Goal: Information Seeking & Learning: Learn about a topic

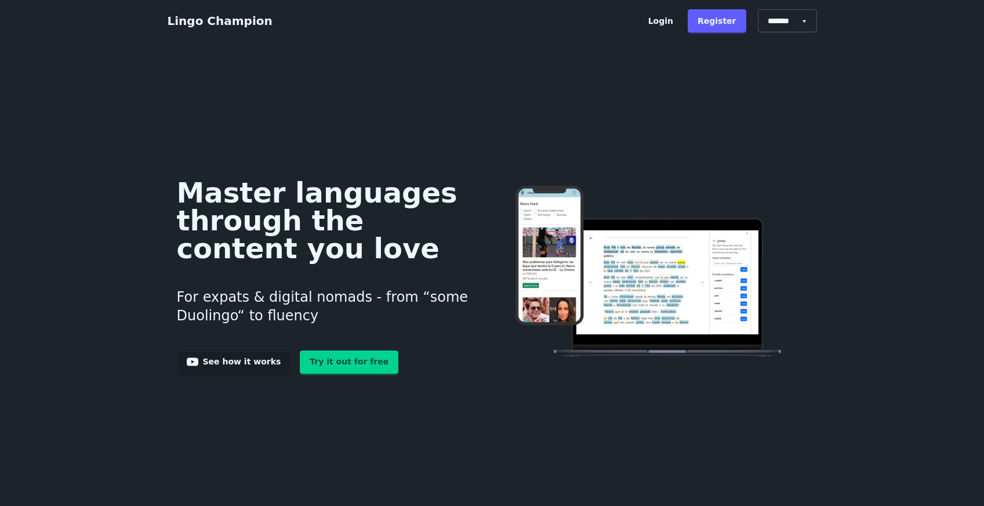
click at [671, 20] on link "Login" at bounding box center [660, 20] width 45 height 23
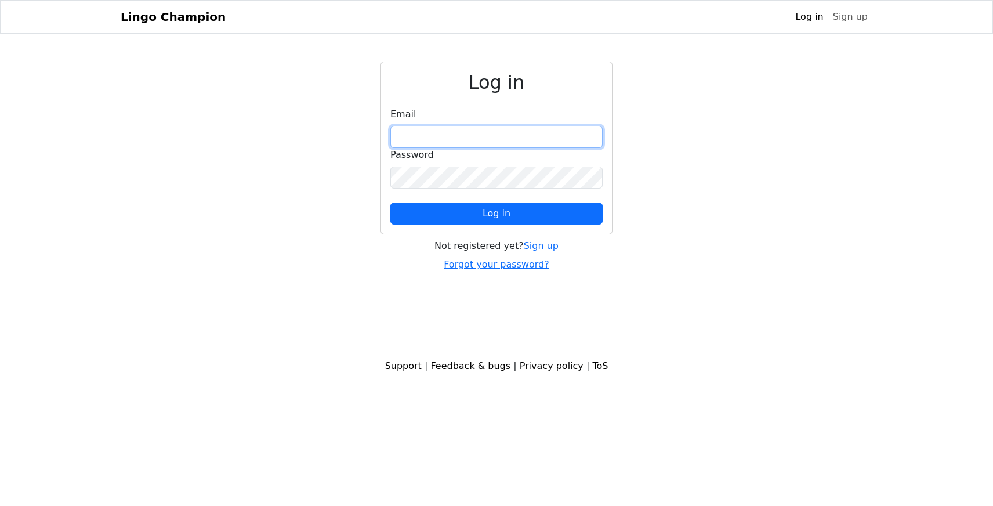
click at [524, 136] on input "email" at bounding box center [496, 137] width 212 height 22
type input "**********"
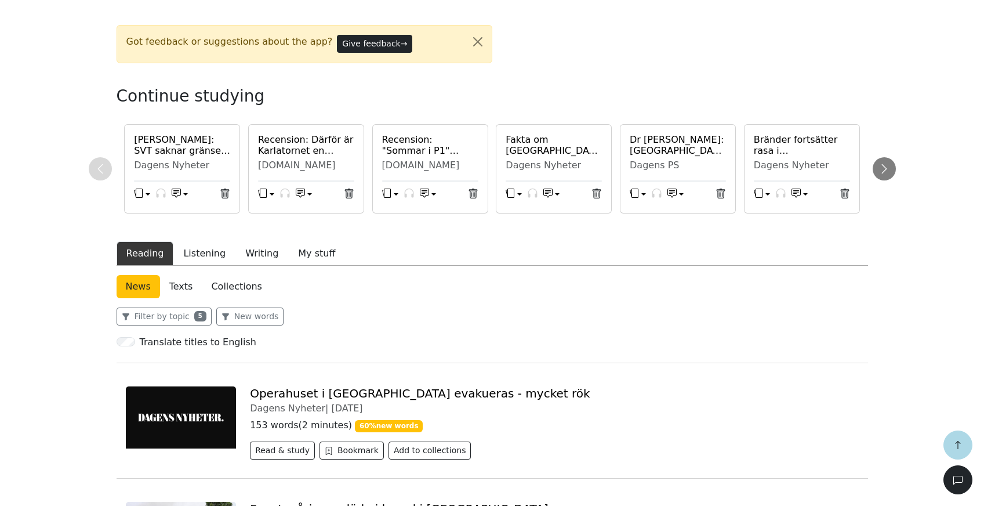
scroll to position [244, 0]
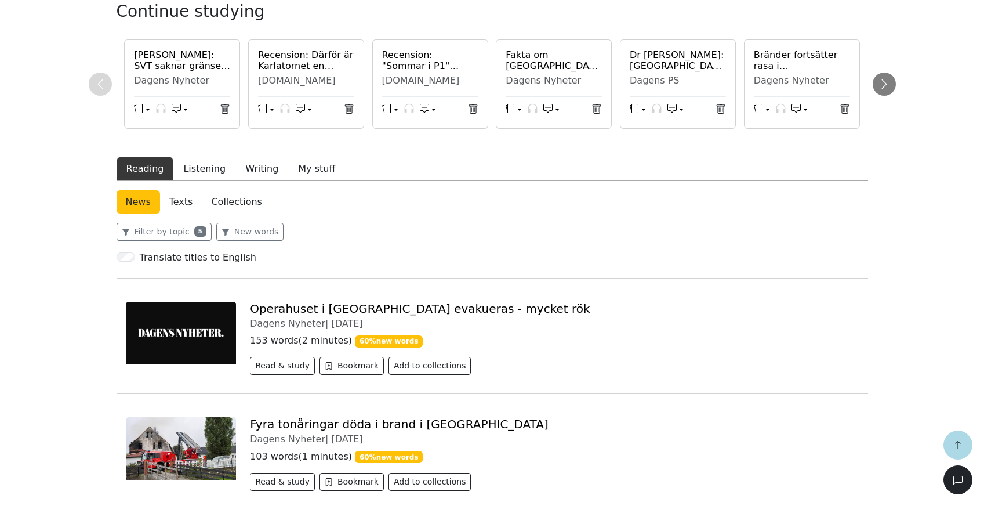
click at [366, 310] on link "Operahuset i Oslo evakueras - mycket rök" at bounding box center [420, 308] width 340 height 14
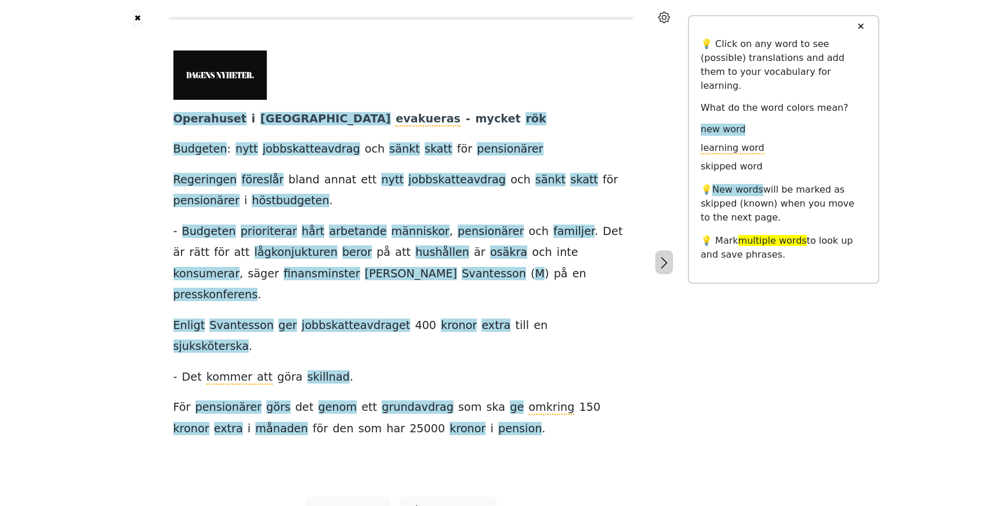
click at [663, 256] on icon "button" at bounding box center [664, 263] width 14 height 14
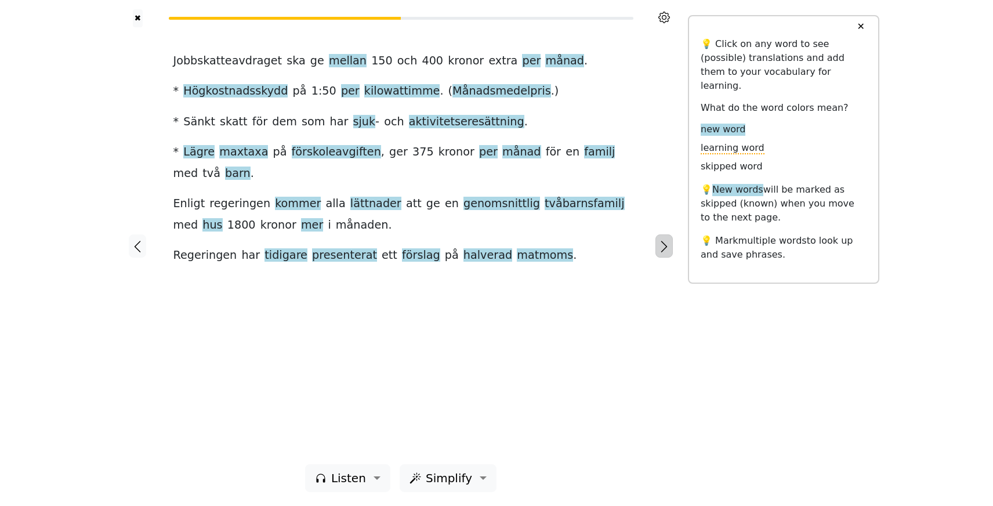
click at [663, 248] on icon "button" at bounding box center [664, 246] width 14 height 14
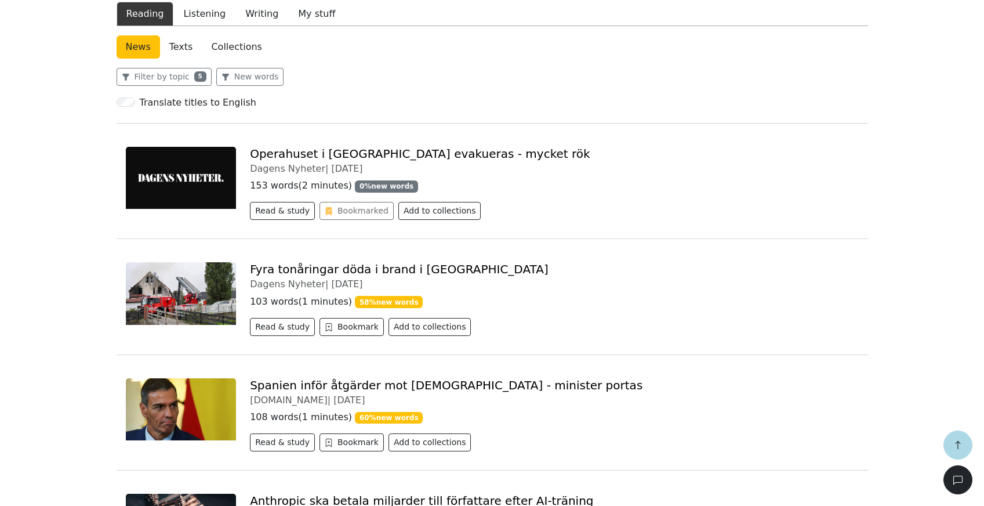
scroll to position [459, 0]
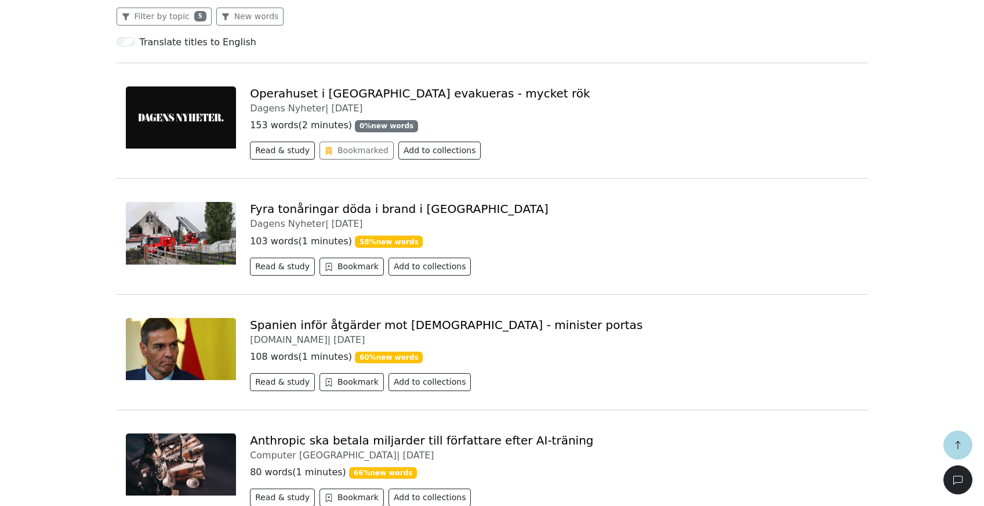
click at [314, 102] on div "Operahuset i Oslo evakueras - mycket rök Dagens Nyheter | 2025-09-08 153 words …" at bounding box center [554, 125] width 622 height 78
click at [314, 98] on link "Operahuset i Oslo evakueras - mycket rök" at bounding box center [420, 93] width 340 height 14
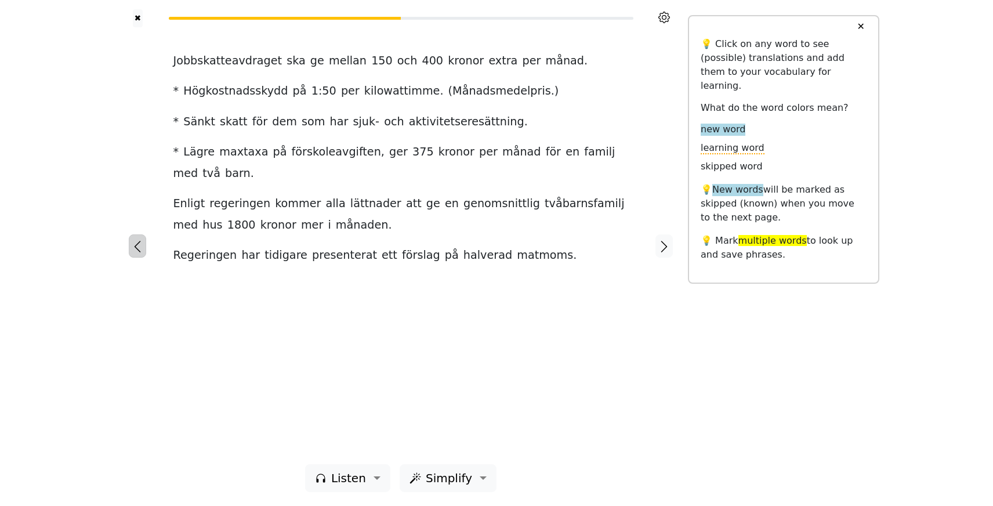
click at [133, 249] on icon "button" at bounding box center [137, 246] width 14 height 14
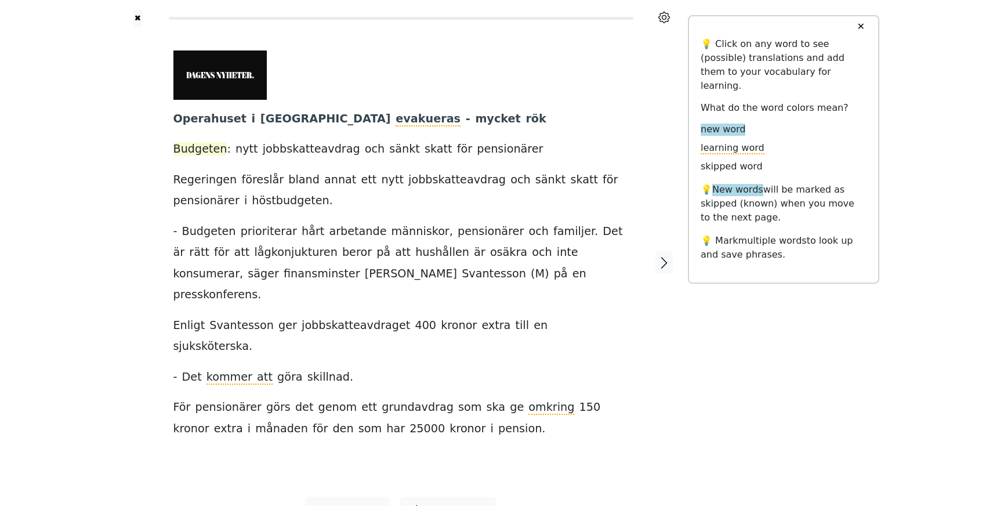
click at [218, 146] on span "Budgeten" at bounding box center [200, 149] width 54 height 14
click at [389, 149] on span "sänkt" at bounding box center [404, 149] width 31 height 14
click at [424, 152] on span "skatt" at bounding box center [438, 149] width 28 height 14
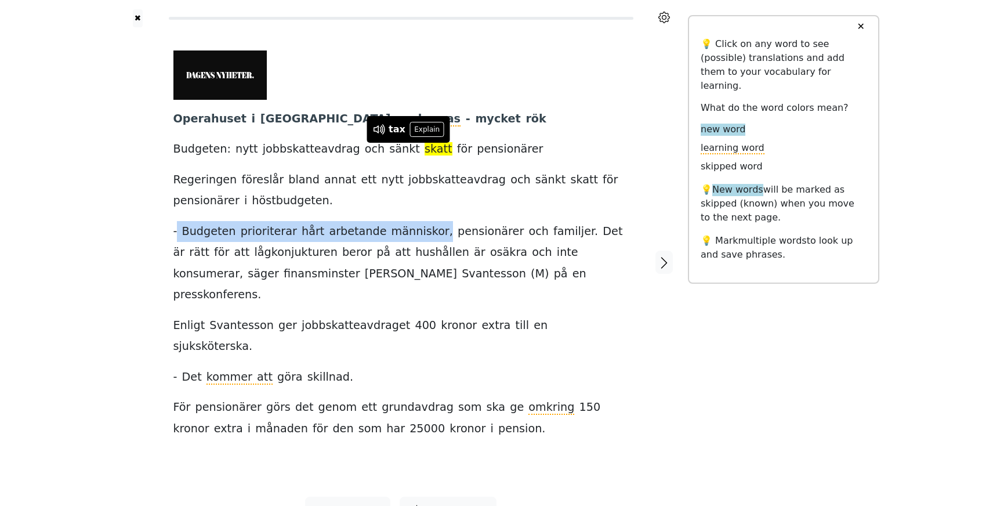
drag, startPoint x: 185, startPoint y: 230, endPoint x: 416, endPoint y: 233, distance: 230.8
click at [416, 233] on div "Operahuset i Oslo evakueras - mycket rök Budgeten : nytt jobbskatteavdrag och s…" at bounding box center [400, 244] width 455 height 388
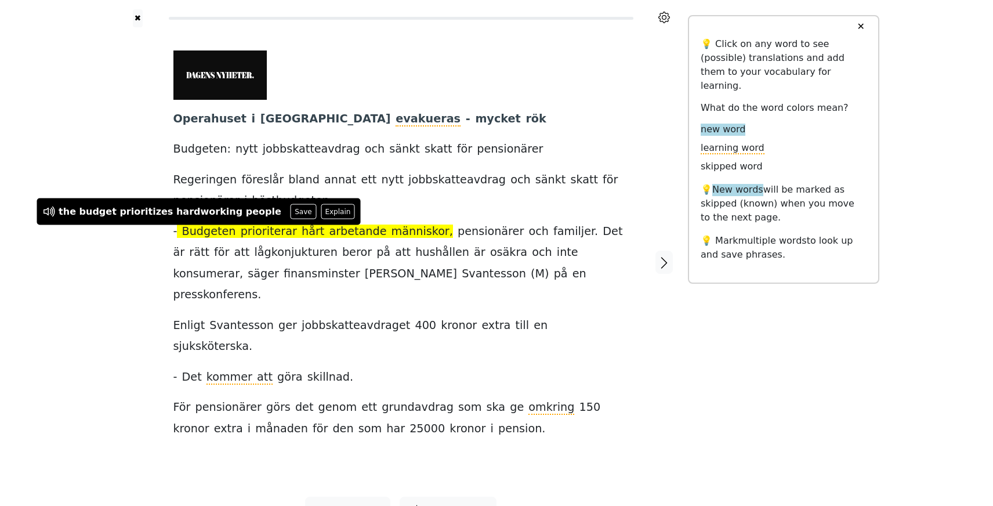
click at [85, 256] on div "✖ Operahuset i Oslo evakueras - mycket rök Budgeten : nytt jobbskatteavdrag och…" at bounding box center [496, 269] width 993 height 538
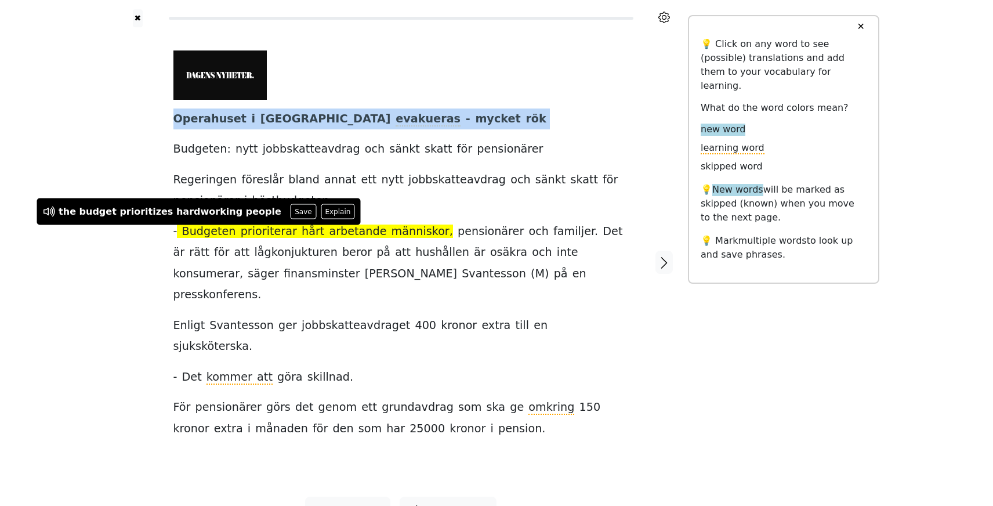
drag, startPoint x: 197, startPoint y: 118, endPoint x: 437, endPoint y: 130, distance: 240.3
click at [437, 130] on div "Operahuset i Oslo evakueras - mycket rök Budgeten : nytt jobbskatteavdrag och s…" at bounding box center [401, 261] width 478 height 469
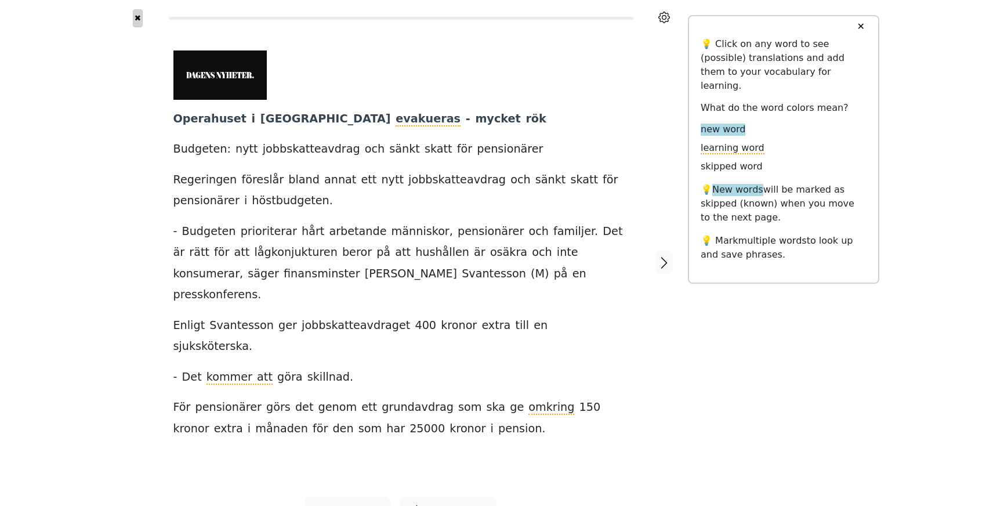
click at [140, 19] on button "✖" at bounding box center [138, 18] width 10 height 18
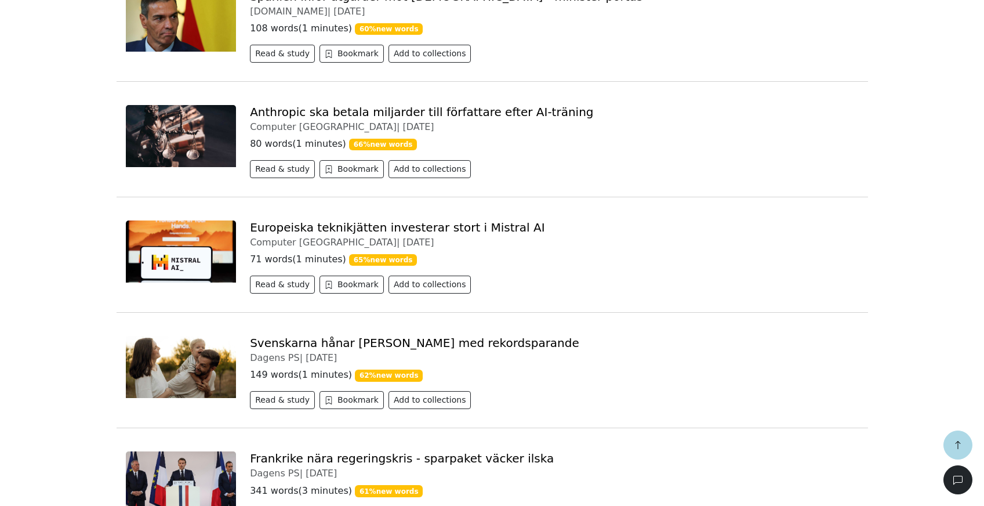
scroll to position [812, 0]
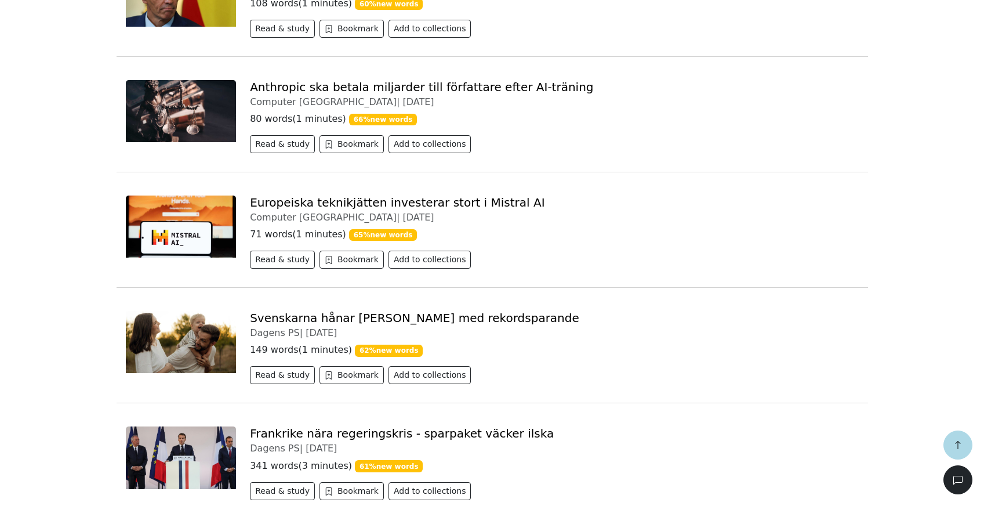
click at [311, 318] on link "Svenskarna hånar Trump med rekordsparande" at bounding box center [414, 318] width 329 height 14
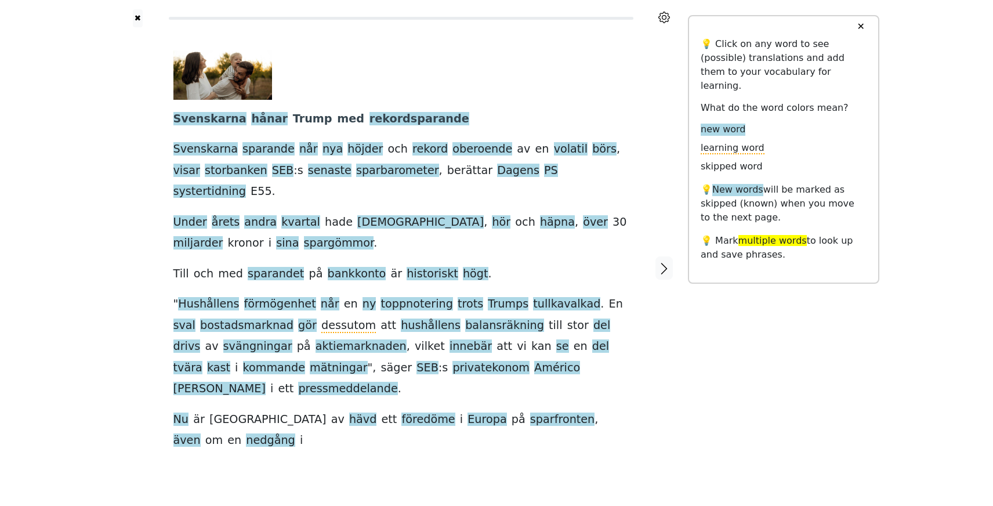
drag, startPoint x: 150, startPoint y: 111, endPoint x: 128, endPoint y: 112, distance: 22.6
click at [128, 112] on div at bounding box center [138, 267] width 48 height 481
click at [128, 111] on div at bounding box center [138, 267] width 48 height 481
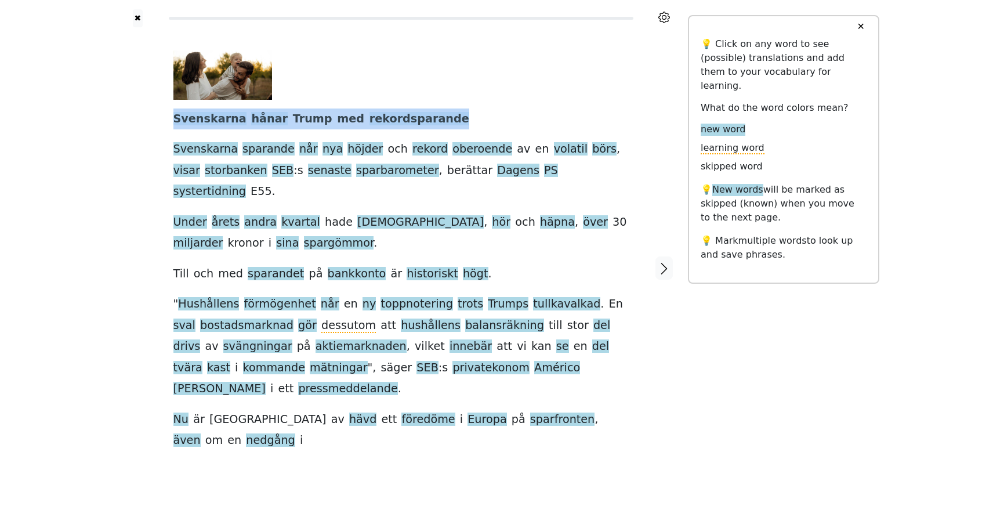
drag, startPoint x: 168, startPoint y: 119, endPoint x: 432, endPoint y: 116, distance: 264.4
click at [432, 116] on div "Svenskarna hånar Trump med rekordsparande Svenskarna sparande når nya höjder oc…" at bounding box center [401, 267] width 478 height 481
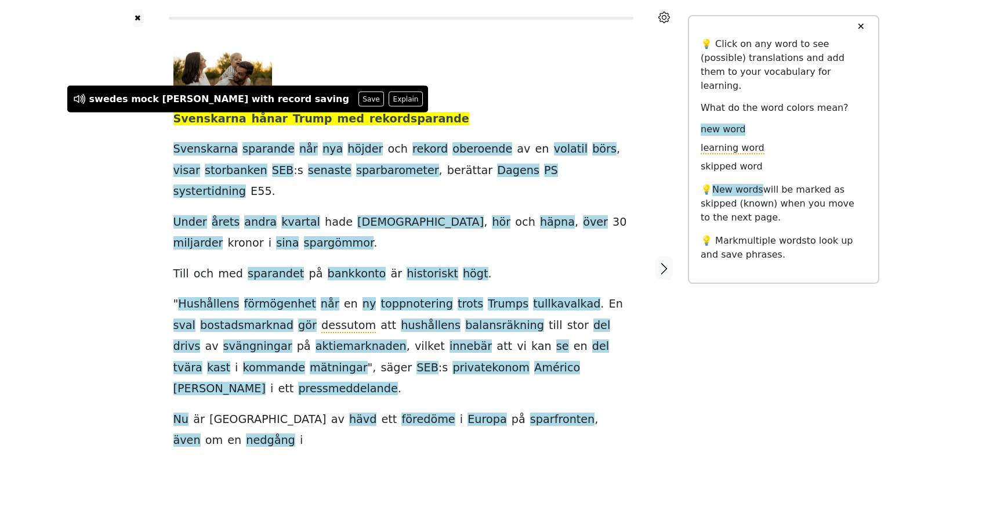
click at [64, 164] on div "✖ Svenskarna hånar Trump med rekordsparande Svenskarna sparande når nya höjder …" at bounding box center [496, 275] width 993 height 550
click at [390, 297] on span "toppnotering" at bounding box center [416, 304] width 72 height 14
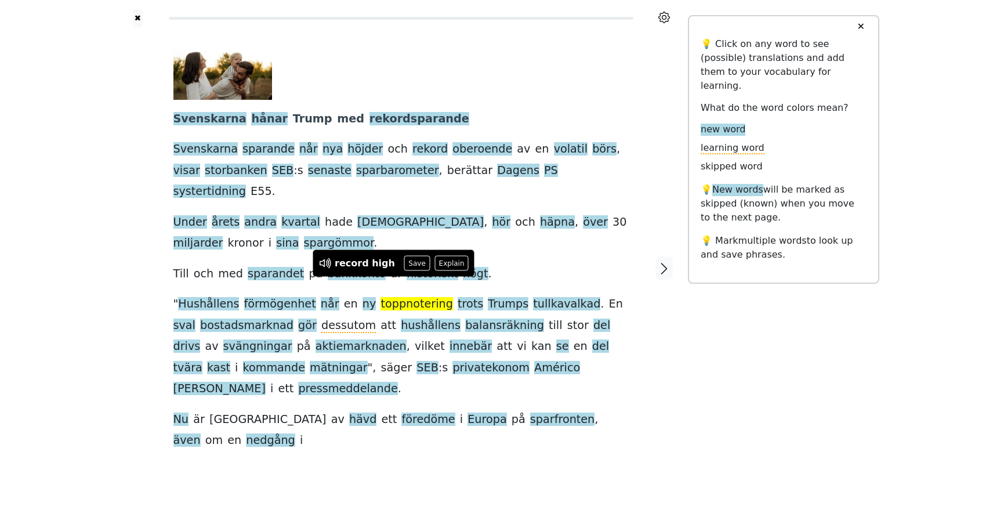
click at [148, 281] on div at bounding box center [138, 267] width 48 height 481
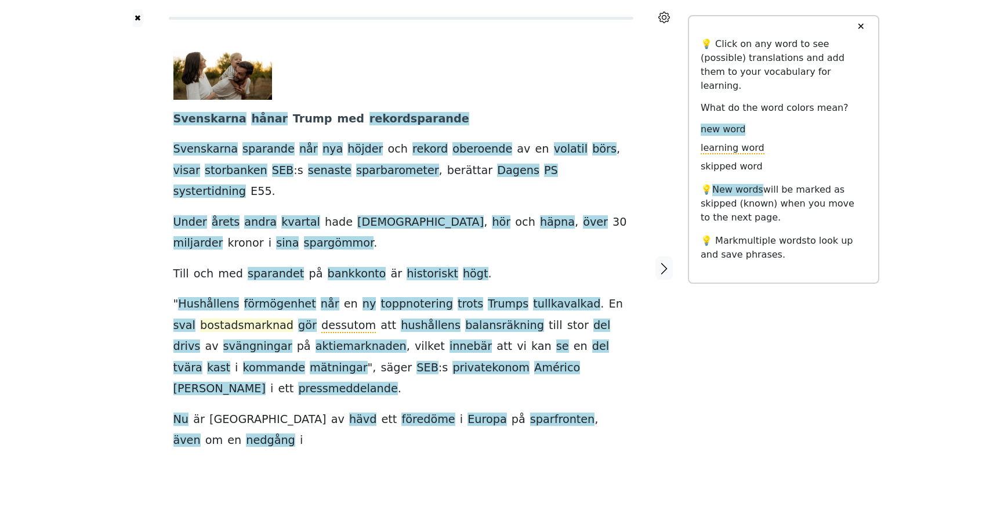
click at [223, 318] on span "bostadsmarknad" at bounding box center [246, 325] width 93 height 14
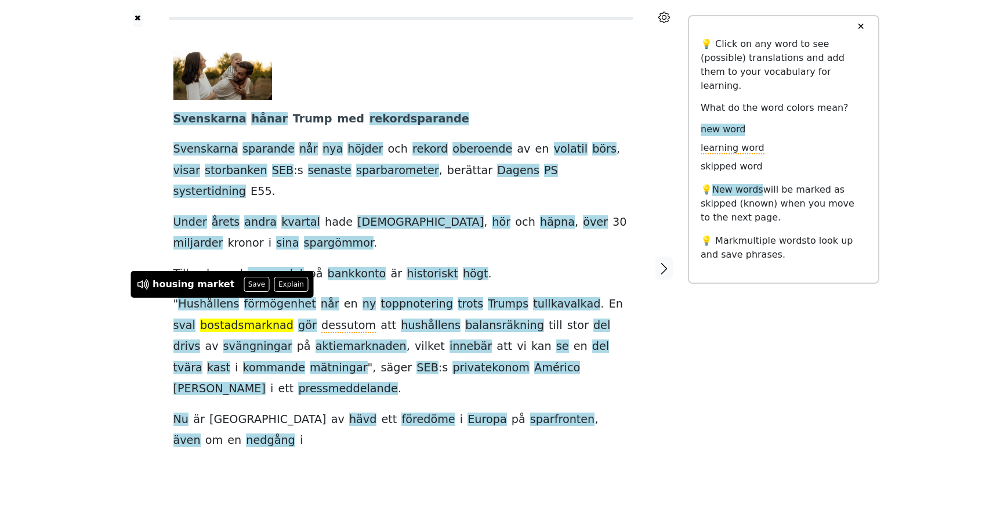
click at [117, 337] on div at bounding box center [138, 267] width 48 height 481
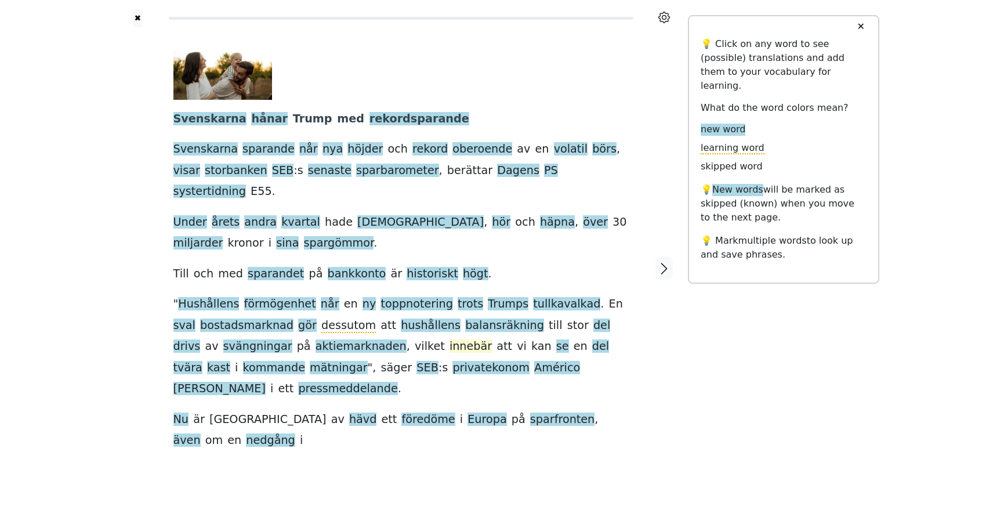
click at [449, 339] on span "innebär" at bounding box center [470, 346] width 42 height 14
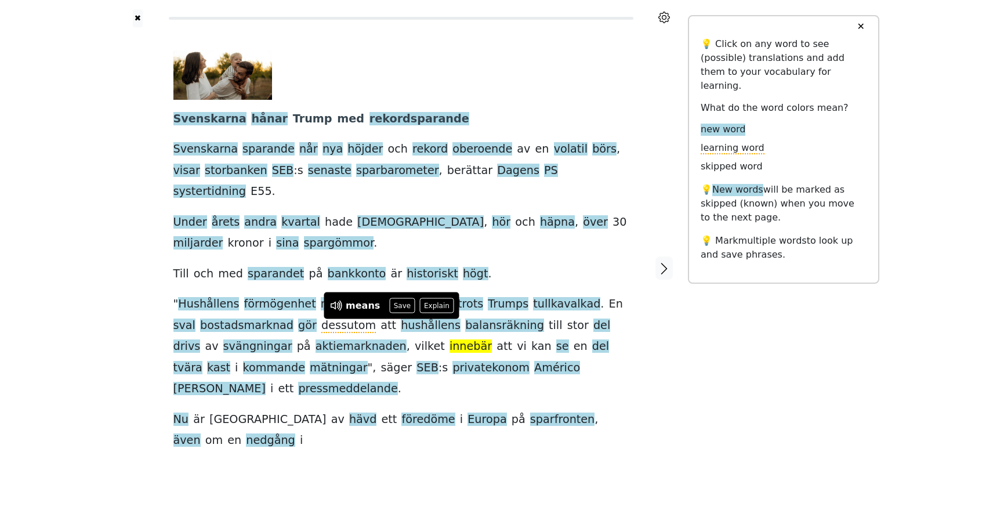
click at [199, 406] on div "Svenskarna hånar Trump med rekordsparande Svenskarna sparande når nya höjder oc…" at bounding box center [401, 267] width 478 height 481
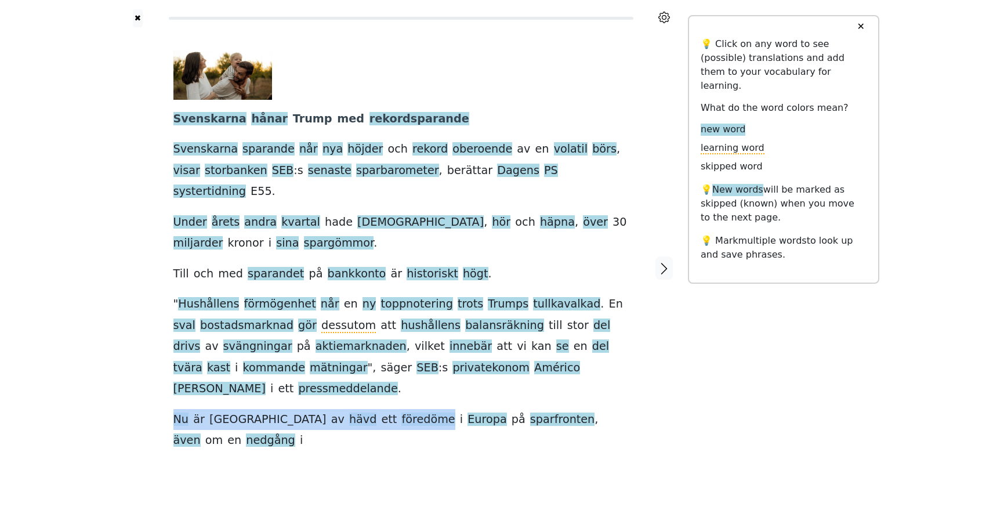
drag, startPoint x: 353, startPoint y: 385, endPoint x: 386, endPoint y: 396, distance: 34.8
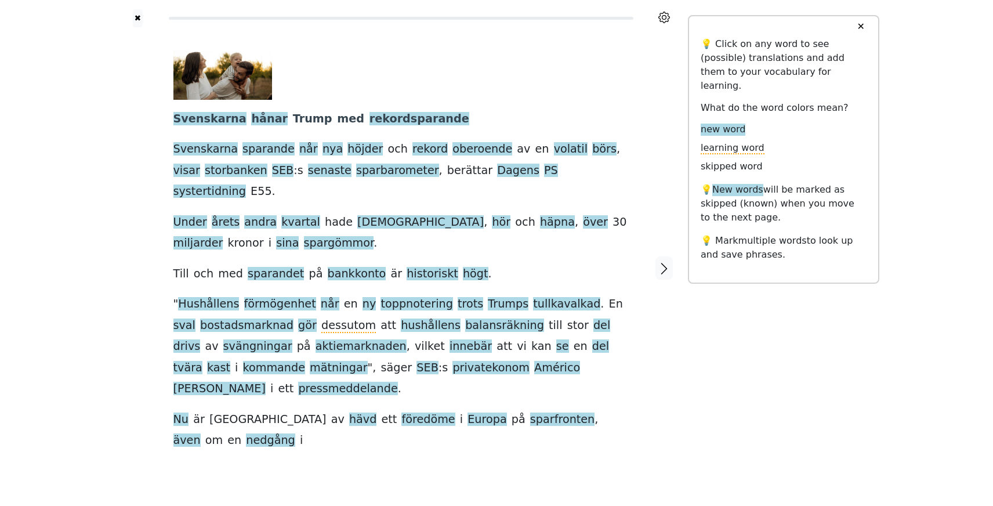
click at [395, 398] on div "Svenskarna hånar Trump med rekordsparande Svenskarna sparande når nya höjder oc…" at bounding box center [401, 267] width 478 height 481
click at [530, 412] on span "sparfronten" at bounding box center [562, 419] width 64 height 14
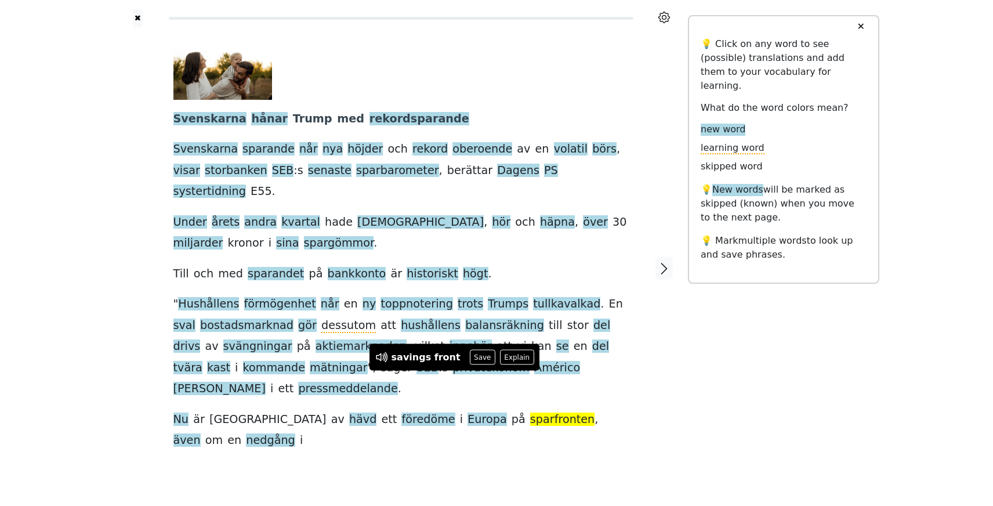
click at [421, 402] on div "Svenskarna hånar Trump med rekordsparande Svenskarna sparande når nya höjder oc…" at bounding box center [401, 267] width 478 height 481
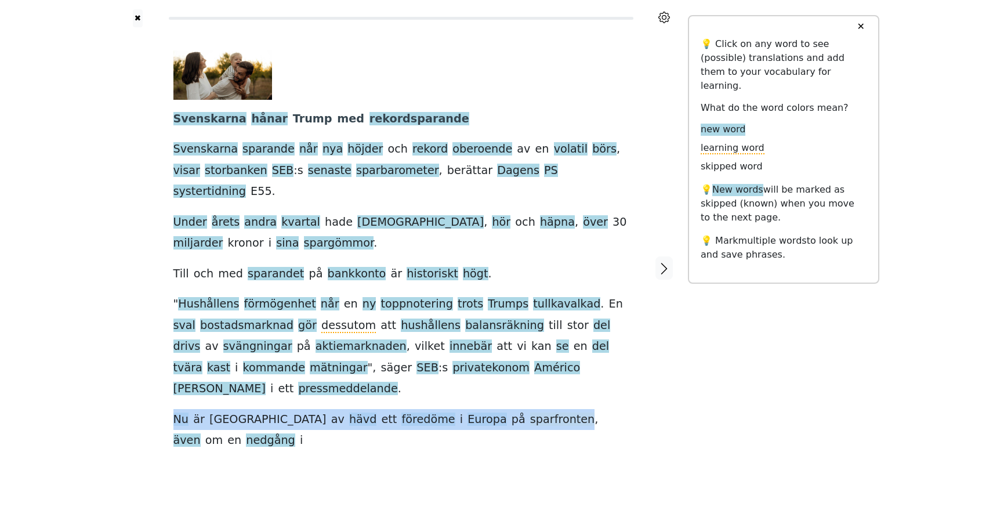
drag, startPoint x: 167, startPoint y: 364, endPoint x: 475, endPoint y: 379, distance: 308.8
click at [475, 379] on div "Svenskarna hånar Trump med rekordsparande Svenskarna sparande når nya höjder oc…" at bounding box center [401, 267] width 478 height 481
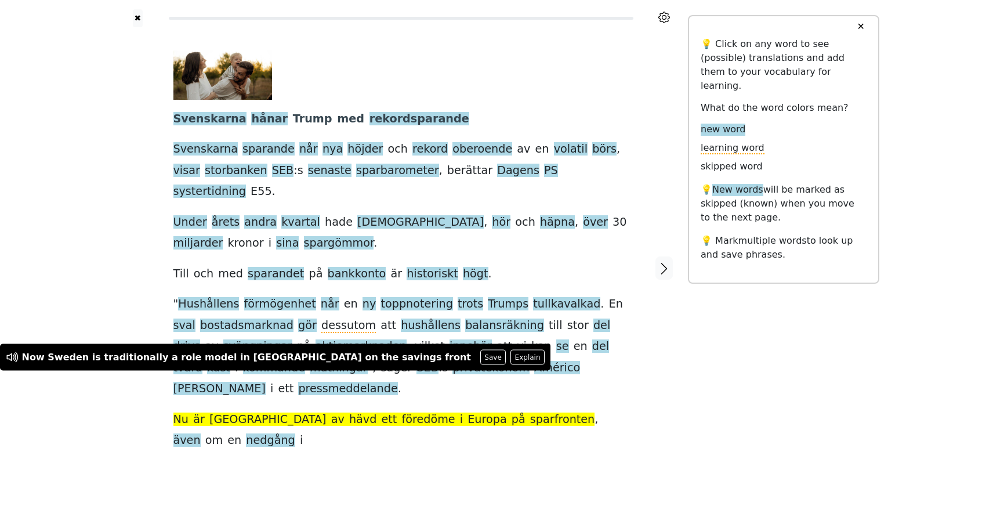
click at [344, 439] on div "Svenskarna hånar Trump med rekordsparande Svenskarna sparande når nya höjder oc…" at bounding box center [401, 267] width 478 height 481
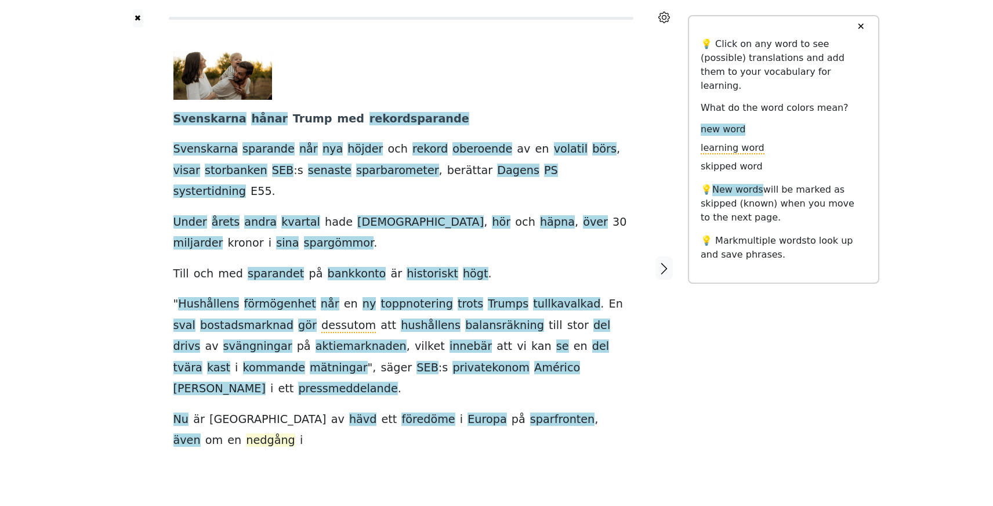
click at [295, 433] on span "nedgång" at bounding box center [270, 440] width 49 height 14
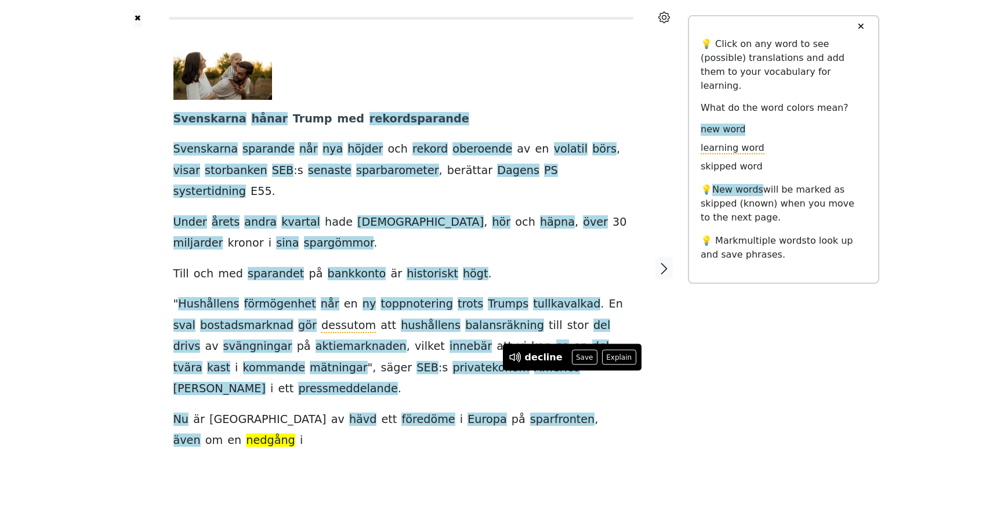
click at [567, 412] on div "Svenskarna hånar Trump med rekordsparande Svenskarna sparande når nya höjder oc…" at bounding box center [401, 267] width 478 height 481
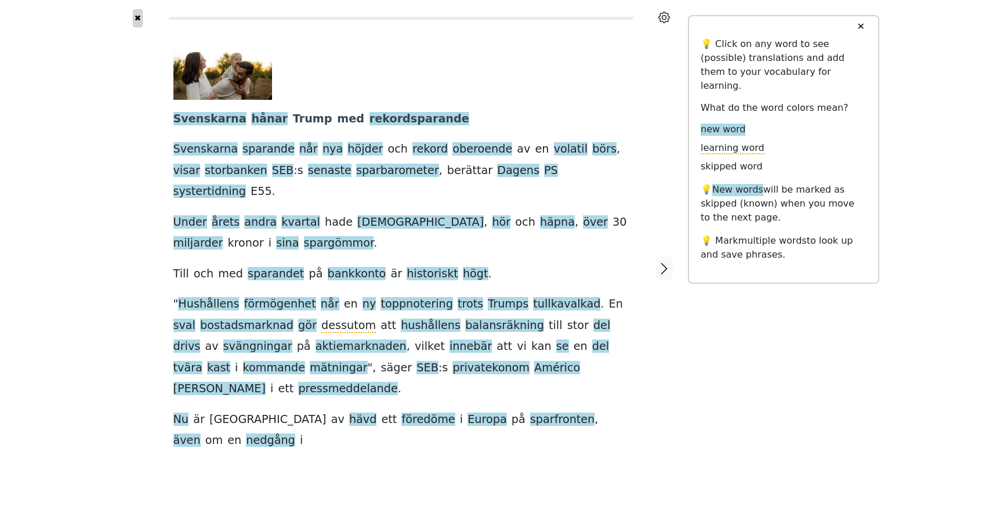
click at [141, 17] on button "✖" at bounding box center [138, 18] width 10 height 18
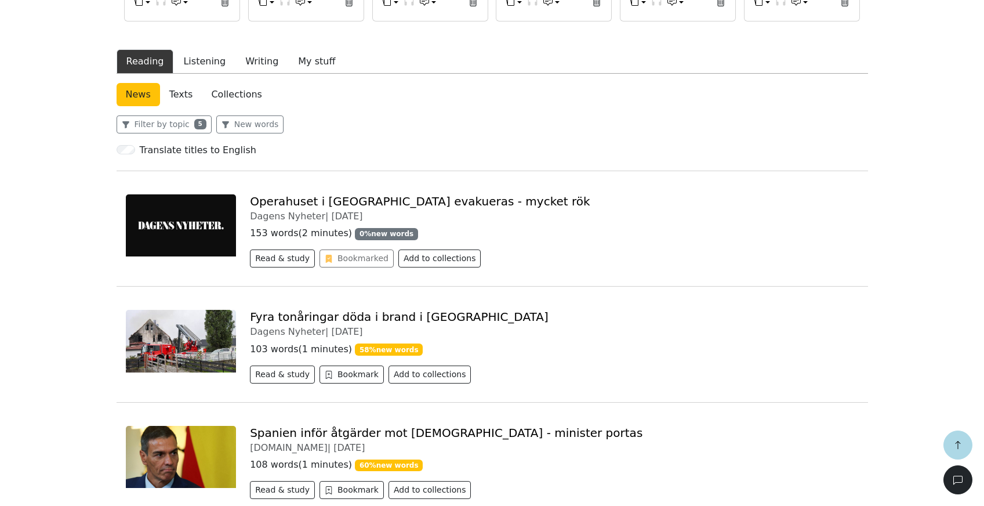
scroll to position [360, 0]
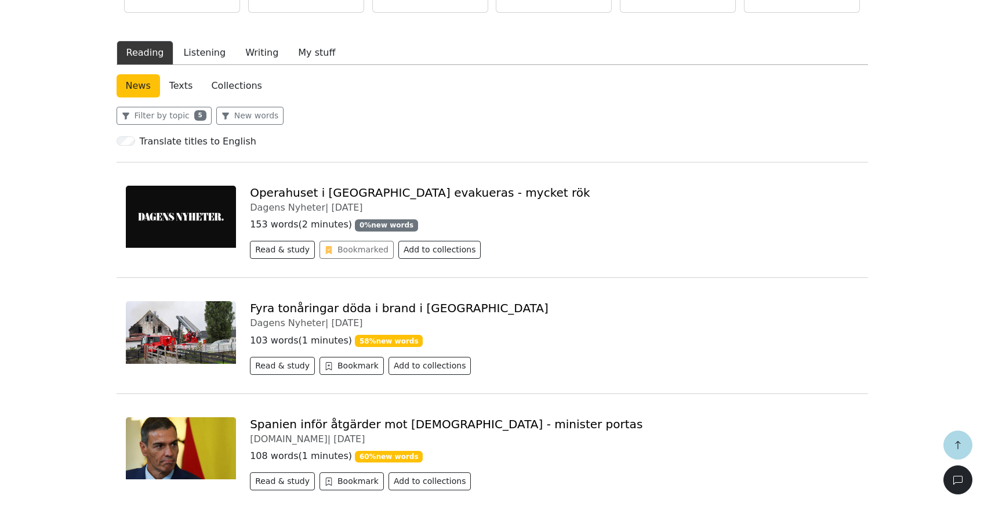
click at [311, 310] on link "Fyra tonåringar döda i brand i Norge" at bounding box center [399, 308] width 299 height 14
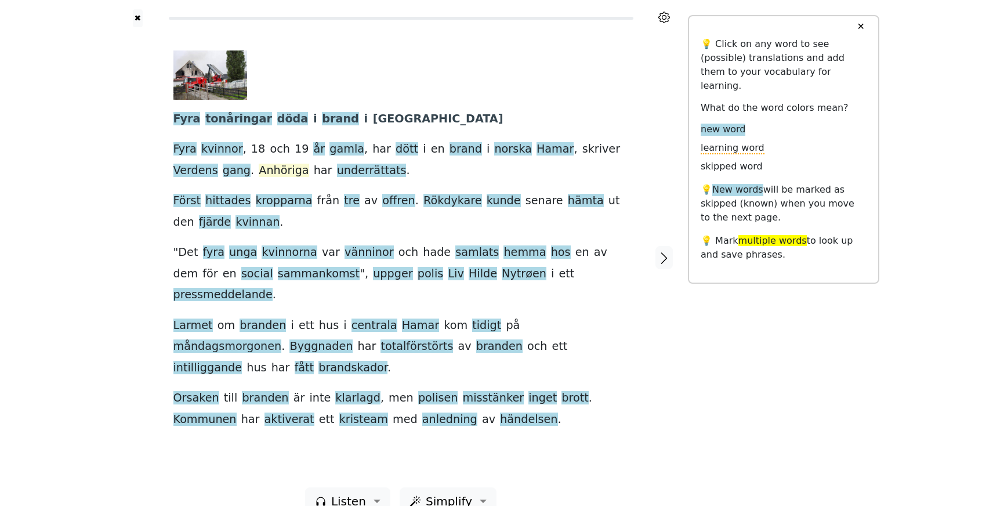
click at [259, 176] on span "Anhöriga" at bounding box center [284, 170] width 50 height 14
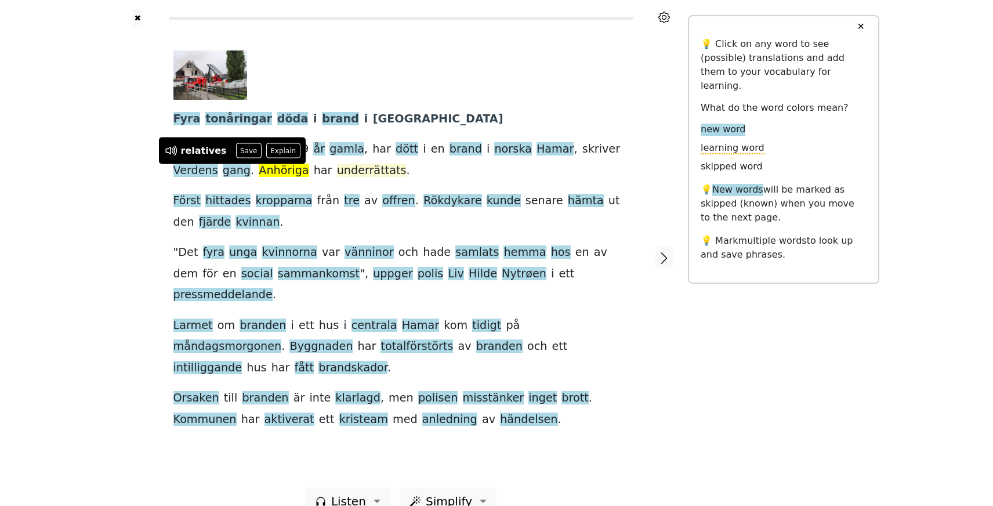
click at [337, 172] on span "underrättats" at bounding box center [372, 170] width 70 height 14
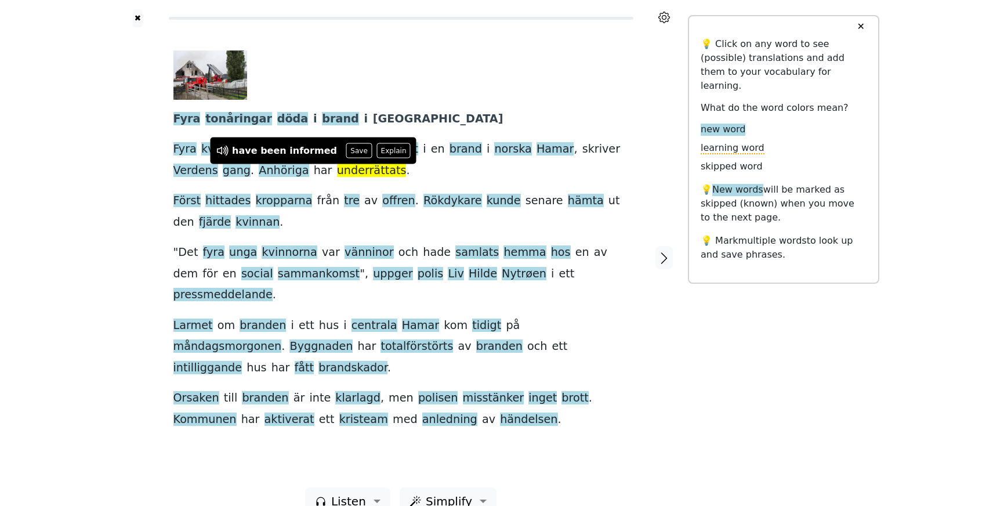
click at [169, 191] on div "Fyra tonåringar döda i brand i Norge Fyra kvinnor , 18 och 19 år gamla , har dö…" at bounding box center [401, 257] width 478 height 460
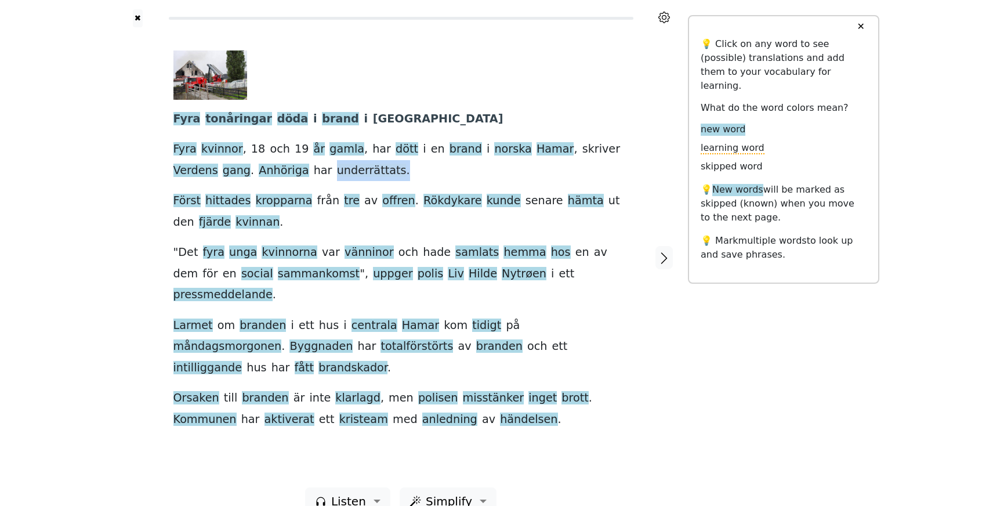
drag, startPoint x: 386, startPoint y: 173, endPoint x: 275, endPoint y: 173, distance: 110.2
click at [275, 173] on div "Fyra tonåringar döda i brand i Norge Fyra kvinnor , 18 och 19 år gamla , har dö…" at bounding box center [400, 239] width 455 height 379
